Goal: Book appointment/travel/reservation

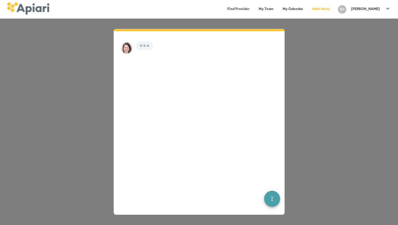
scroll to position [8, 0]
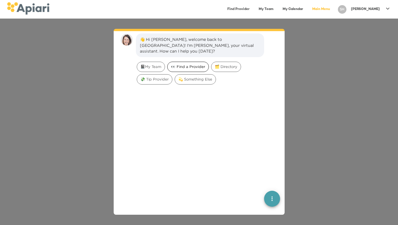
click at [190, 64] on div "👀 Find a Provider" at bounding box center [188, 67] width 42 height 10
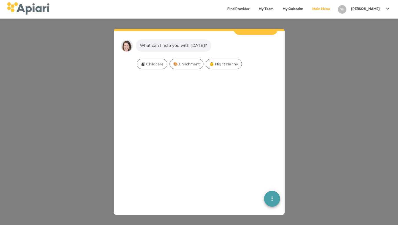
scroll to position [47, 0]
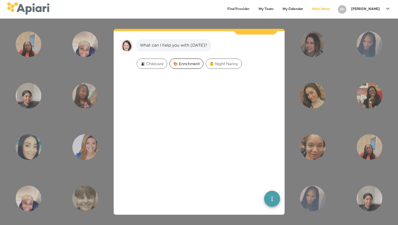
click at [188, 61] on span "🎨 Enrichment" at bounding box center [186, 63] width 33 height 5
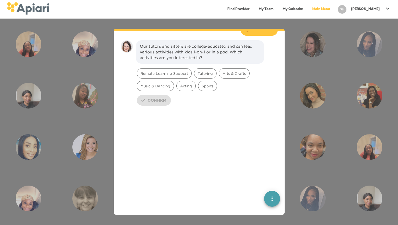
scroll to position [83, 0]
click at [201, 67] on div "Tutoring" at bounding box center [205, 72] width 23 height 10
click at [158, 96] on span "Confirm" at bounding box center [157, 99] width 19 height 7
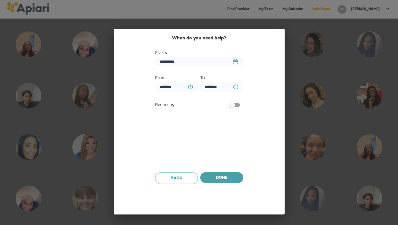
scroll to position [128, 0]
click at [221, 175] on span "Done" at bounding box center [222, 177] width 34 height 7
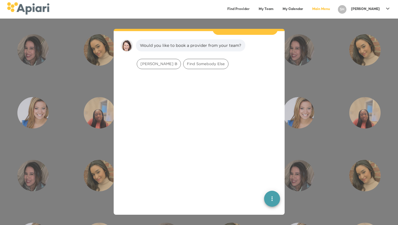
scroll to position [164, 0]
click at [184, 61] on span "Find Somebody Else" at bounding box center [206, 63] width 45 height 5
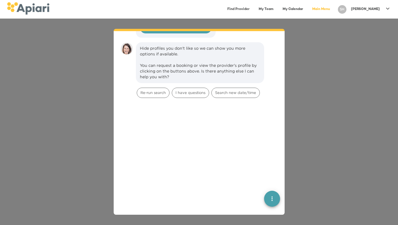
scroll to position [325, 0]
click at [221, 90] on span "Search new date/time" at bounding box center [236, 92] width 48 height 5
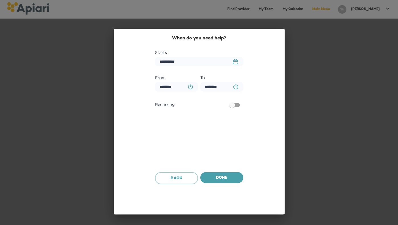
scroll to position [384, 0]
click at [180, 91] on input "********" at bounding box center [176, 86] width 43 height 9
click at [191, 88] on icon "BA0D2328-0349-4FFE-B945-982DA367CA30 Created with sketchtool." at bounding box center [190, 86] width 5 height 5
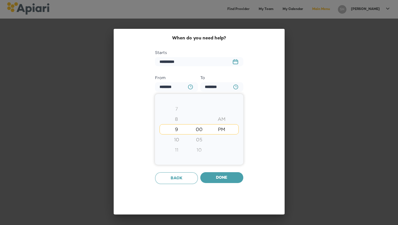
click at [177, 108] on div "7" at bounding box center [176, 109] width 23 height 10
type input "********"
click at [177, 118] on div "6" at bounding box center [176, 119] width 23 height 10
type input "********"
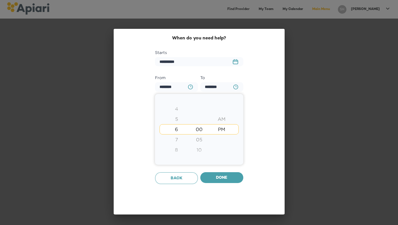
click at [227, 176] on div at bounding box center [199, 112] width 398 height 225
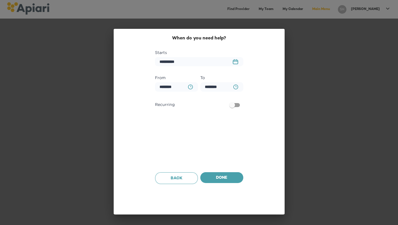
click at [235, 88] on icon "BA0D2328-0349-4FFE-B945-982DA367CA30 Created with sketchtool." at bounding box center [236, 86] width 5 height 5
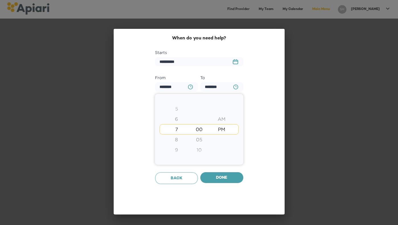
click at [175, 149] on div "9" at bounding box center [176, 150] width 23 height 10
click at [230, 171] on div at bounding box center [199, 112] width 398 height 225
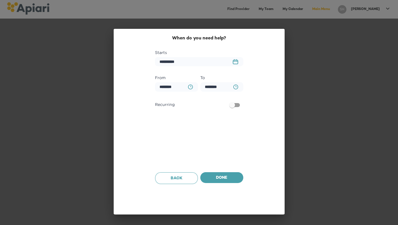
click at [192, 87] on icon "button" at bounding box center [190, 86] width 5 height 5
type input "********"
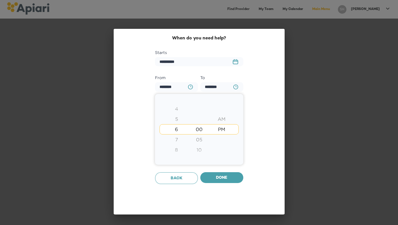
click at [178, 108] on div "4" at bounding box center [176, 109] width 23 height 10
type input "********"
click at [178, 148] on div "6" at bounding box center [176, 150] width 23 height 10
type input "********"
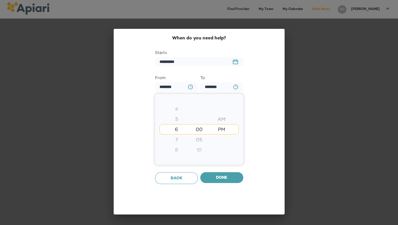
type input "********"
click at [177, 117] on div "5" at bounding box center [176, 119] width 23 height 10
type input "********"
click at [240, 178] on div at bounding box center [199, 112] width 398 height 225
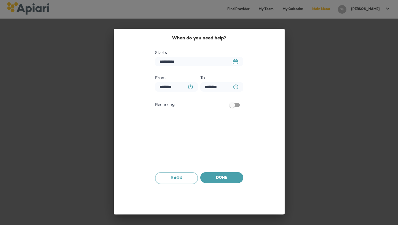
click at [235, 85] on icon "BA0D2328-0349-4FFE-B945-982DA367CA30 Created with sketchtool." at bounding box center [236, 86] width 5 height 5
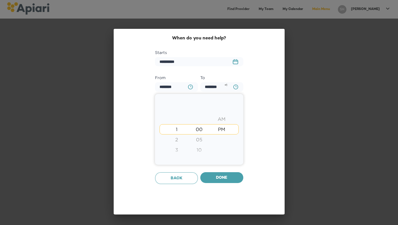
type input "********"
click at [221, 175] on div at bounding box center [199, 112] width 398 height 225
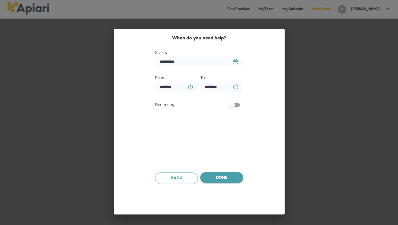
click at [223, 177] on span "Done" at bounding box center [222, 177] width 34 height 7
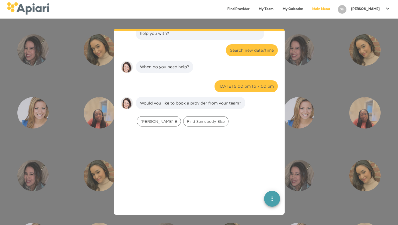
scroll to position [365, 0]
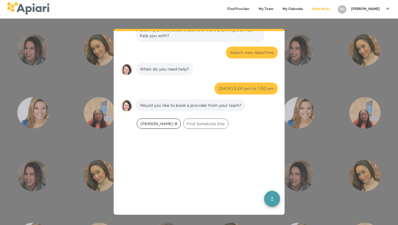
click at [151, 121] on span "[PERSON_NAME] B" at bounding box center [159, 123] width 44 height 5
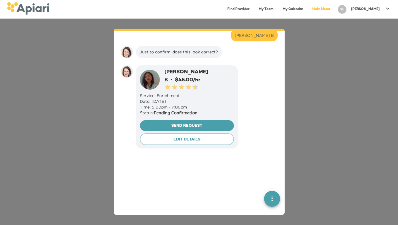
scroll to position [455, 0]
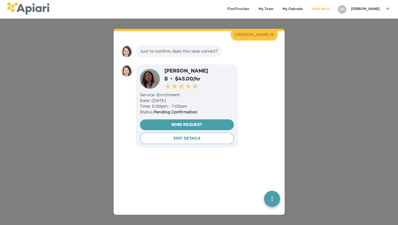
click at [277, 10] on link "My Team" at bounding box center [266, 9] width 22 height 12
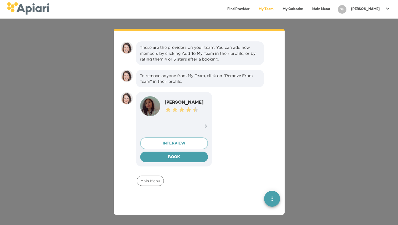
scroll to position [8, 0]
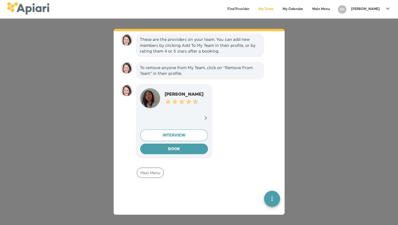
click at [251, 10] on link "Find Provider" at bounding box center [238, 9] width 29 height 12
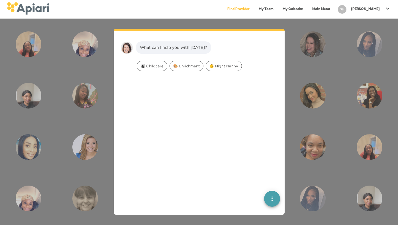
scroll to position [8, 0]
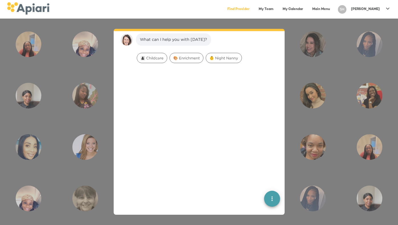
click at [175, 88] on div at bounding box center [199, 150] width 162 height 170
click at [186, 58] on span "🎨 Enrichment" at bounding box center [186, 57] width 33 height 5
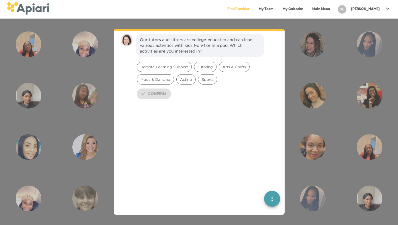
scroll to position [44, 0]
click at [163, 96] on div "21D33A33-32E5-4B60-AC6D-4B2F28DBB9C0 Created with sketchtool. Confirm" at bounding box center [207, 93] width 141 height 11
click at [202, 67] on span "Tutoring" at bounding box center [205, 66] width 22 height 5
click at [205, 80] on span "Sports" at bounding box center [207, 79] width 19 height 5
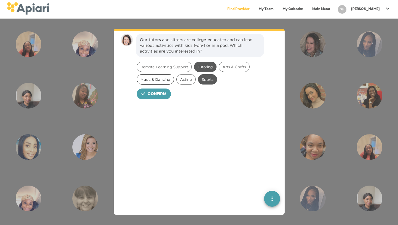
click at [170, 78] on span "Music & Dancing" at bounding box center [155, 79] width 37 height 5
click at [235, 65] on span "Arts & Crafts" at bounding box center [234, 66] width 30 height 5
click at [157, 95] on span "Confirm" at bounding box center [157, 94] width 19 height 7
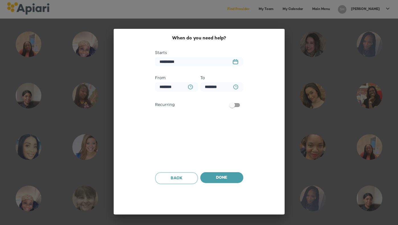
scroll to position [89, 0]
click at [235, 64] on rect "button" at bounding box center [235, 62] width 5 height 4
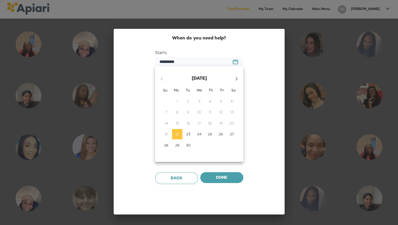
click at [213, 135] on span "25" at bounding box center [210, 133] width 10 height 5
type input "**********"
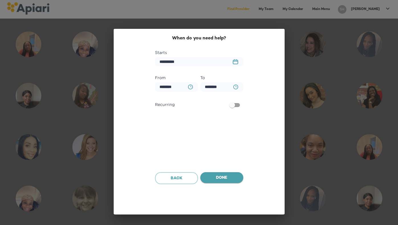
click at [213, 180] on span "Done" at bounding box center [222, 177] width 34 height 7
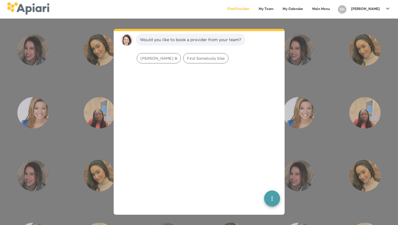
scroll to position [125, 0]
click at [184, 59] on span "Find Somebody Else" at bounding box center [206, 58] width 45 height 5
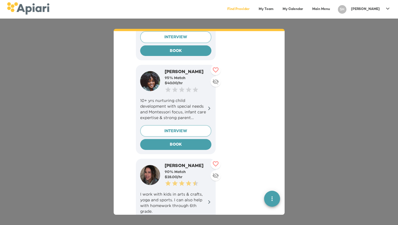
scroll to position [259, 0]
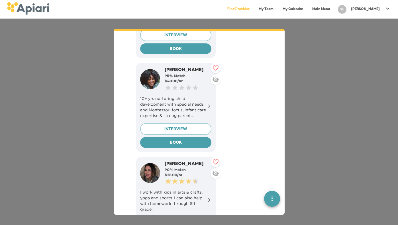
click at [200, 104] on p "10+ yrs nurturing child development with special needs and Montessori focus, in…" at bounding box center [175, 107] width 71 height 23
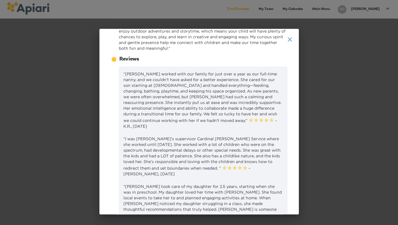
scroll to position [0, 0]
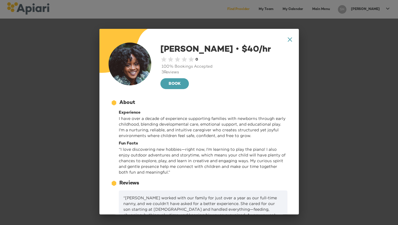
click at [289, 40] on icon "A1D20667-DBDC-461F-895E-AC602C3246CF Created with sketchtool." at bounding box center [290, 39] width 4 height 4
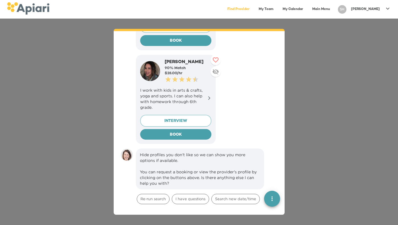
scroll to position [364, 0]
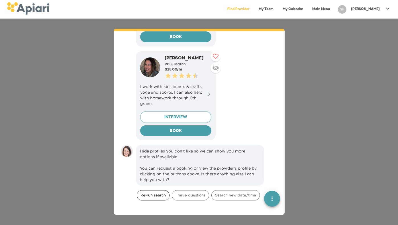
click at [159, 192] on span "Re-run search" at bounding box center [153, 194] width 32 height 5
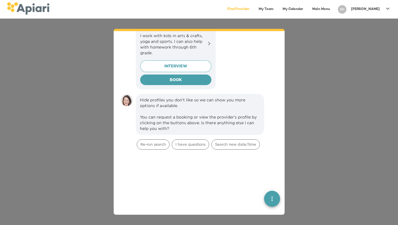
scroll to position [794, 0]
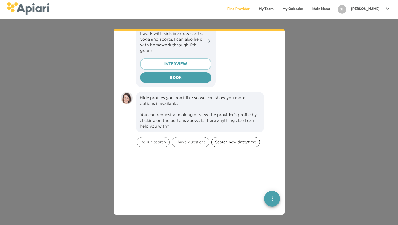
click at [231, 139] on span "Search new date/time" at bounding box center [236, 141] width 48 height 5
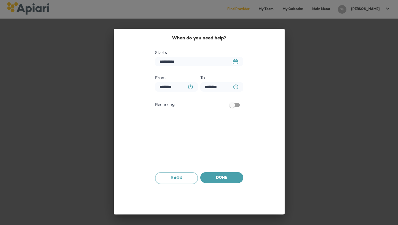
scroll to position [903, 0]
click at [234, 61] on rect "button" at bounding box center [235, 61] width 5 height 1
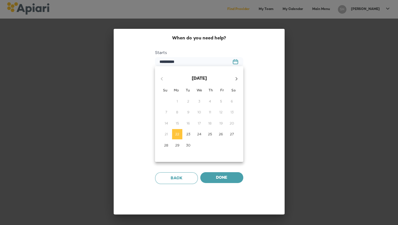
click at [208, 134] on p "25" at bounding box center [210, 133] width 4 height 5
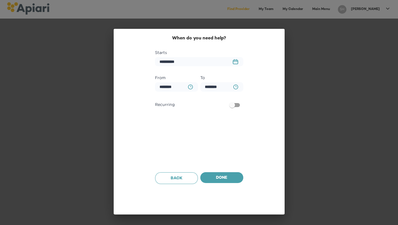
click at [236, 61] on icon "23979DC4-A7E4-489C-88E7-37869341D308 Created with sketchtool." at bounding box center [235, 61] width 5 height 5
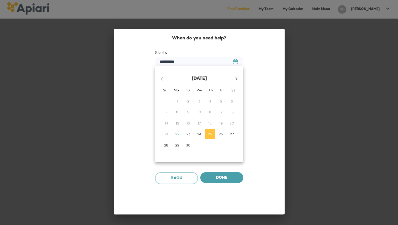
click at [236, 80] on icon "button" at bounding box center [236, 78] width 7 height 7
click at [222, 102] on p "3" at bounding box center [221, 101] width 2 height 5
type input "**********"
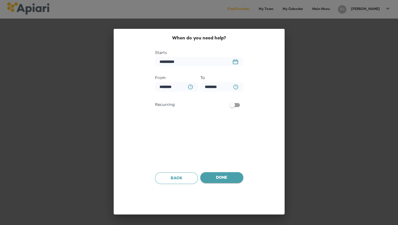
click at [213, 173] on button "Done" at bounding box center [221, 177] width 43 height 11
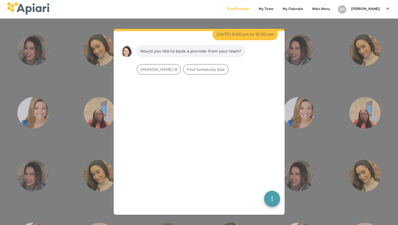
scroll to position [939, 0]
click at [197, 67] on span "Find Somebody Else" at bounding box center [206, 69] width 45 height 5
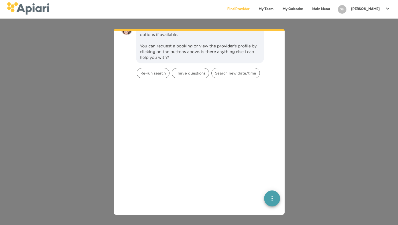
scroll to position [1209, 0]
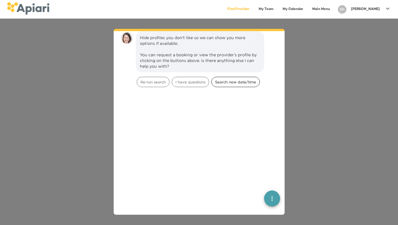
click at [236, 79] on span "Search new date/time" at bounding box center [236, 81] width 48 height 5
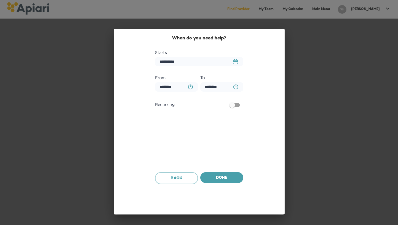
scroll to position [1252, 0]
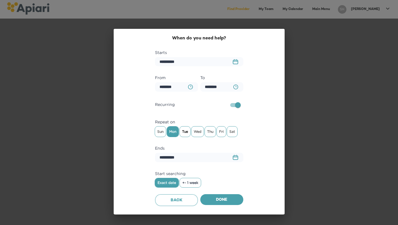
click at [188, 128] on span "Tue" at bounding box center [185, 131] width 11 height 9
click at [187, 183] on span "+- 1 week" at bounding box center [190, 182] width 16 height 4
click at [213, 132] on span "Thu" at bounding box center [210, 131] width 11 height 9
click at [215, 201] on span "Done" at bounding box center [222, 199] width 34 height 7
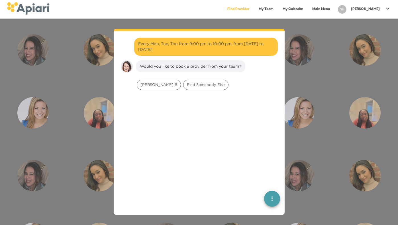
scroll to position [1294, 0]
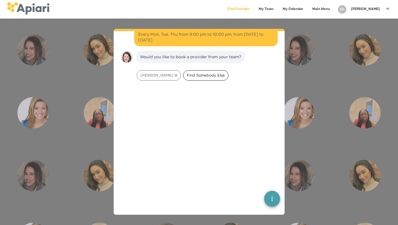
click at [184, 72] on span "Find Somebody Else" at bounding box center [206, 74] width 45 height 5
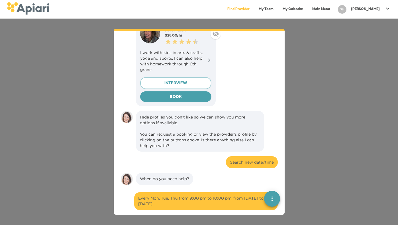
scroll to position [1129, 0]
